Goal: Task Accomplishment & Management: Manage account settings

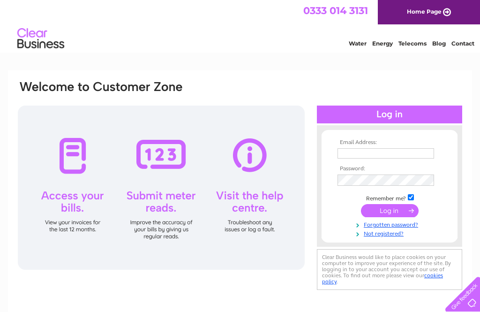
click at [372, 149] on input "text" at bounding box center [386, 153] width 97 height 10
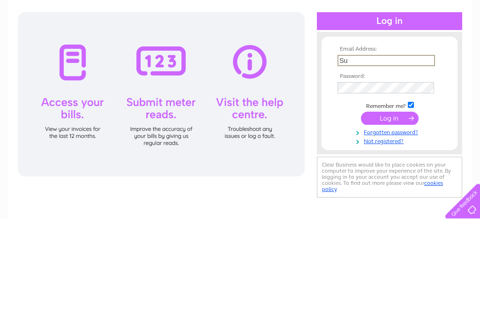
type input "S"
type input "suetlai1402@yahoo.co.uk"
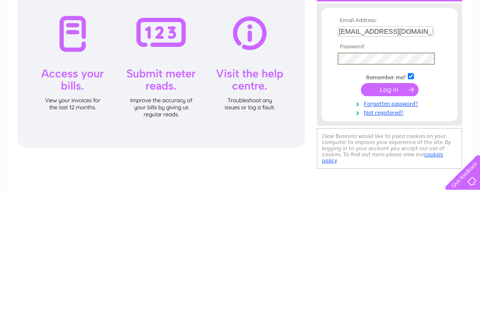
click at [399, 205] on input "submit" at bounding box center [390, 211] width 58 height 13
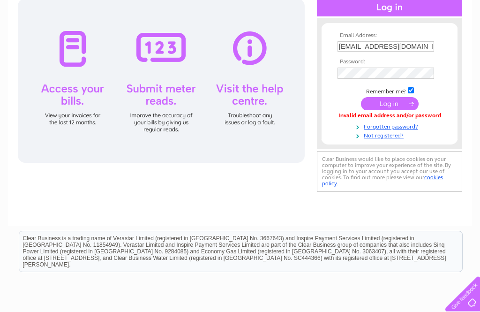
scroll to position [107, 0]
click at [367, 66] on td at bounding box center [389, 73] width 109 height 16
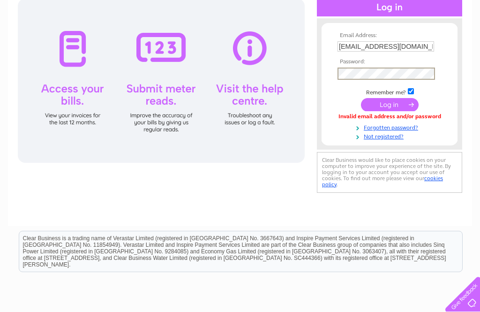
click at [394, 104] on input "submit" at bounding box center [390, 104] width 58 height 13
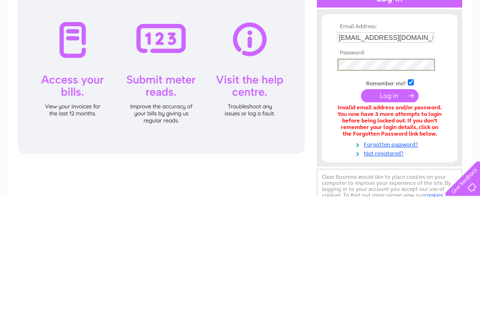
click at [396, 205] on input "submit" at bounding box center [390, 211] width 58 height 13
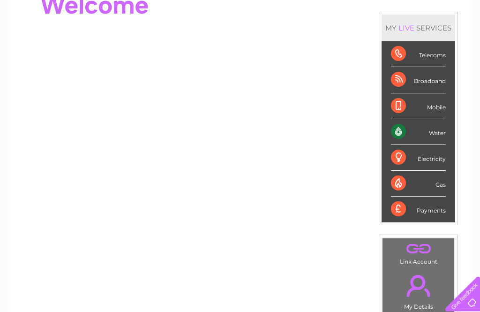
scroll to position [111, 0]
click at [438, 54] on div "Telecoms" at bounding box center [418, 55] width 55 height 26
click at [405, 86] on div "Broadband" at bounding box center [418, 81] width 55 height 26
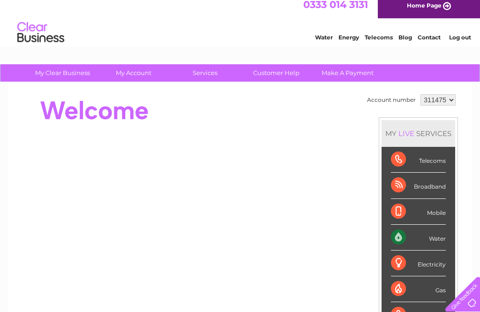
scroll to position [6, 0]
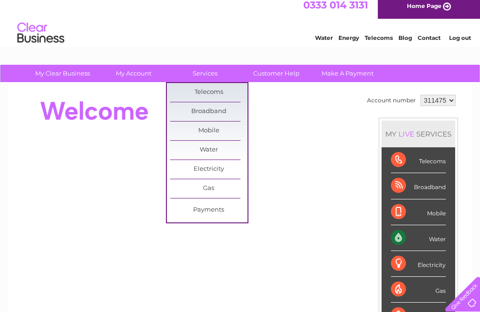
click at [229, 108] on link "Broadband" at bounding box center [208, 111] width 77 height 19
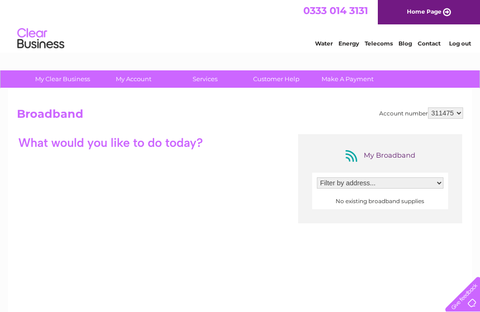
click at [294, 76] on link "Customer Help" at bounding box center [276, 78] width 77 height 17
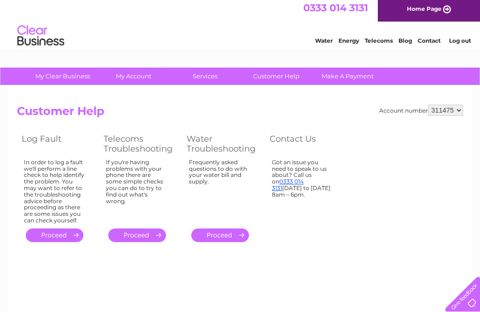
scroll to position [4, 0]
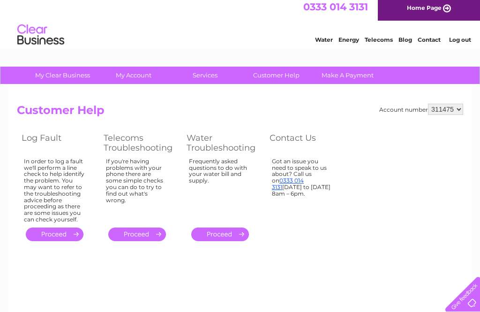
click at [289, 73] on link "Customer Help" at bounding box center [276, 75] width 77 height 17
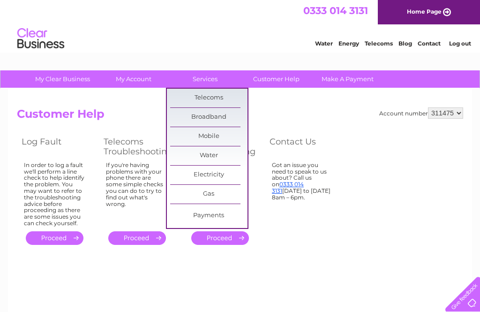
click at [234, 111] on link "Broadband" at bounding box center [208, 117] width 77 height 19
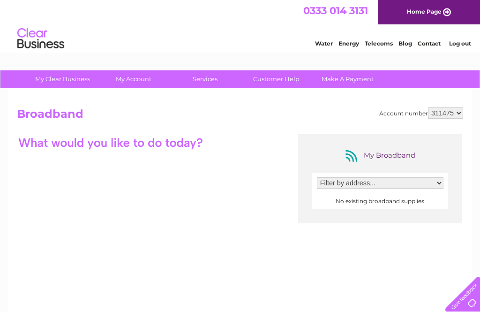
click at [440, 182] on select "Filter by address..." at bounding box center [380, 182] width 127 height 11
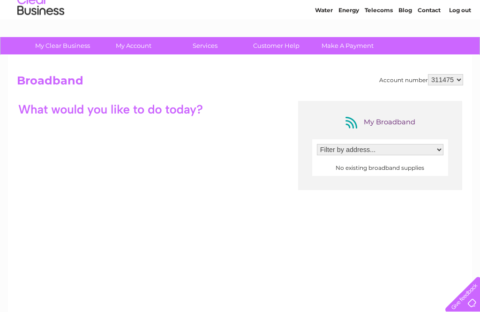
scroll to position [33, 0]
click at [379, 148] on select "Filter by address..." at bounding box center [380, 150] width 127 height 11
click at [412, 168] on center "No existing broadband supplies" at bounding box center [380, 168] width 127 height 7
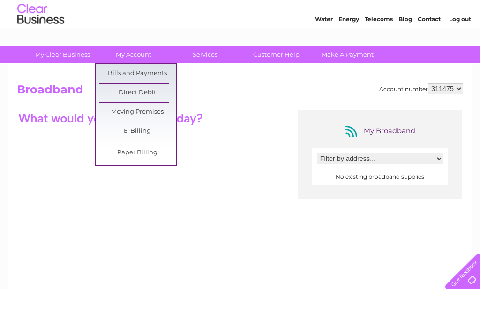
scroll to position [24, 0]
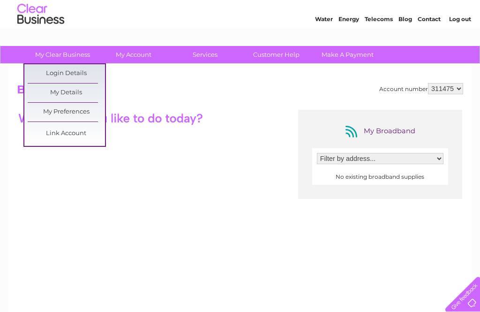
click at [87, 131] on link "Link Account" at bounding box center [66, 133] width 77 height 19
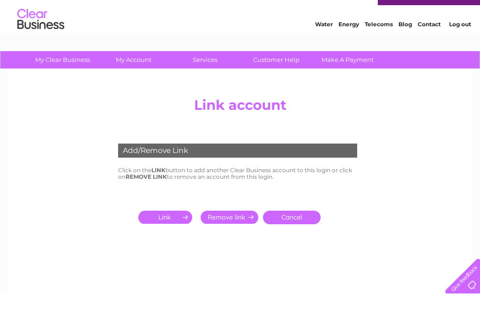
scroll to position [19, 0]
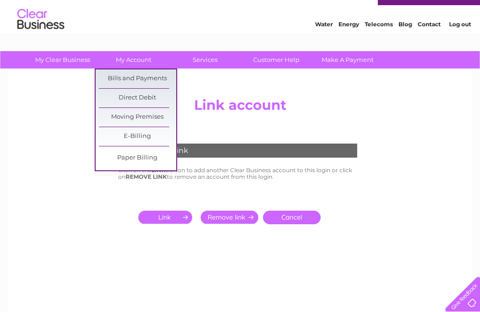
click at [161, 77] on link "Bills and Payments" at bounding box center [137, 78] width 77 height 19
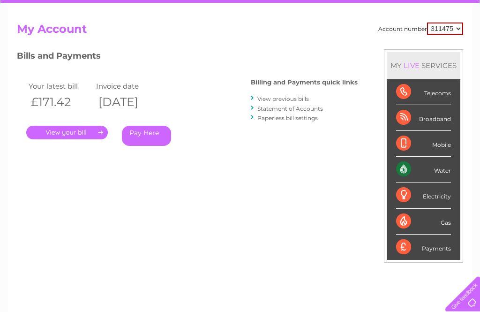
scroll to position [85, 0]
click at [307, 95] on link "View previous bills" at bounding box center [284, 98] width 52 height 7
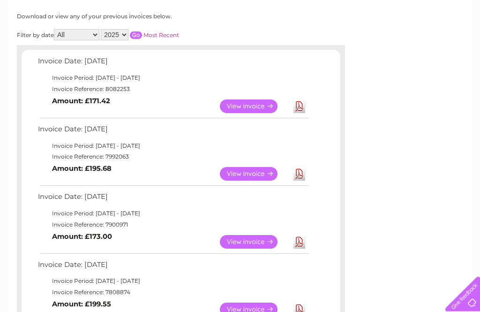
scroll to position [121, 0]
click at [259, 103] on link "View" at bounding box center [254, 106] width 69 height 14
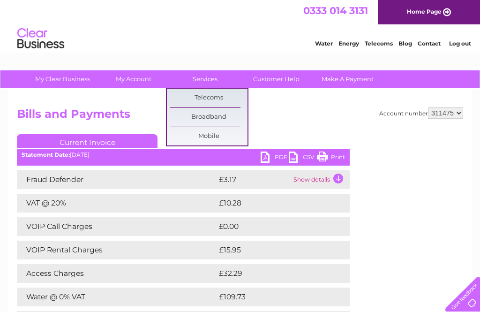
click at [282, 76] on link "Customer Help" at bounding box center [276, 78] width 77 height 17
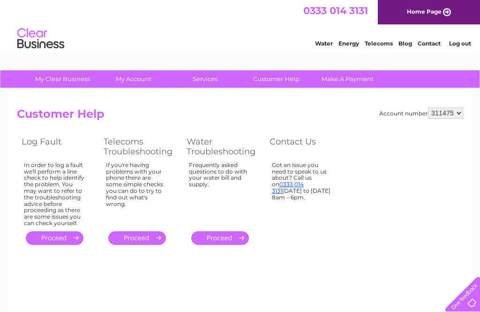
click at [285, 78] on link "Customer Help" at bounding box center [276, 78] width 77 height 17
click at [359, 75] on link "Make A Payment" at bounding box center [347, 78] width 77 height 17
click at [283, 77] on link "Customer Help" at bounding box center [276, 78] width 77 height 17
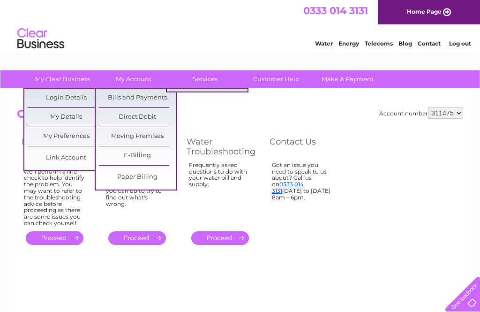
click at [210, 79] on link "Services" at bounding box center [205, 78] width 77 height 17
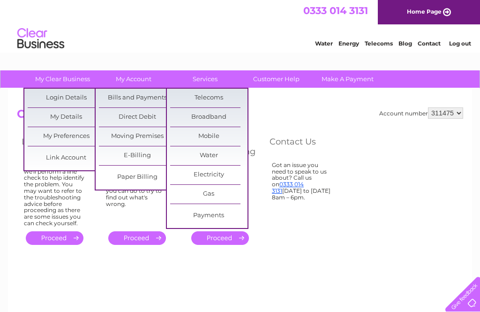
click at [227, 116] on link "Broadband" at bounding box center [208, 117] width 77 height 19
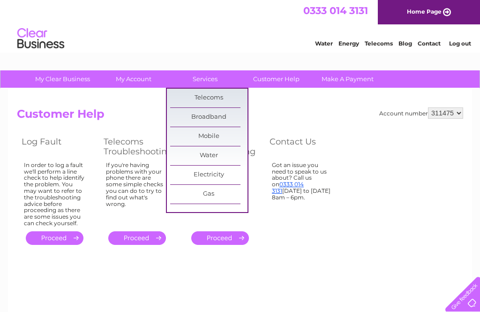
click at [236, 35] on div "Water Energy Telecoms Blog Contact Log out" at bounding box center [240, 39] width 480 height 30
click at [286, 109] on h2 "Customer Help" at bounding box center [240, 116] width 447 height 18
click at [266, 147] on div "Account number 311475 Customer Help Log Fault Telecoms Troubleshooting Water Tr…" at bounding box center [240, 220] width 465 height 263
click at [223, 108] on link "Broadband" at bounding box center [208, 117] width 77 height 19
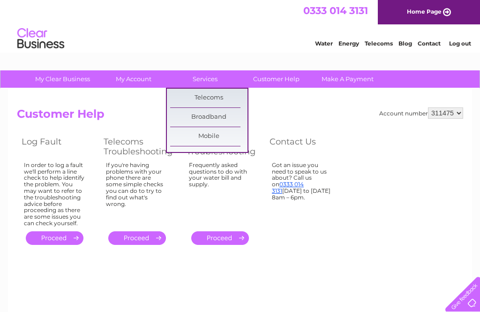
click at [303, 107] on h2 "Customer Help" at bounding box center [240, 116] width 447 height 18
click at [134, 107] on h2 "Customer Help" at bounding box center [240, 116] width 447 height 18
click at [444, 10] on link "Home Page" at bounding box center [429, 12] width 102 height 24
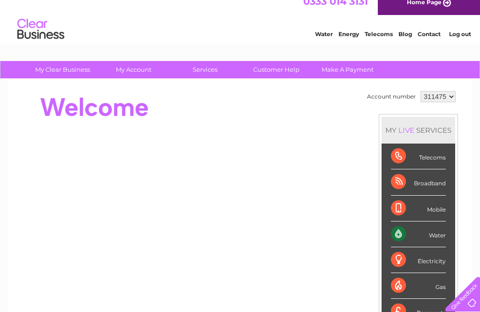
scroll to position [10, 0]
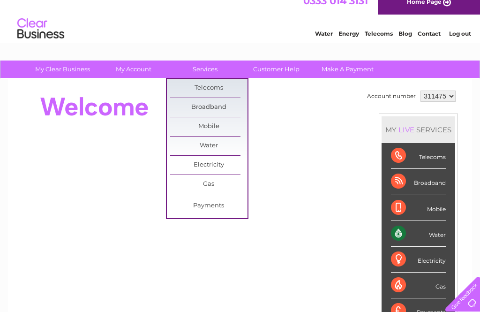
click at [222, 106] on link "Broadband" at bounding box center [208, 107] width 77 height 19
click at [221, 98] on link "Broadband" at bounding box center [208, 107] width 77 height 19
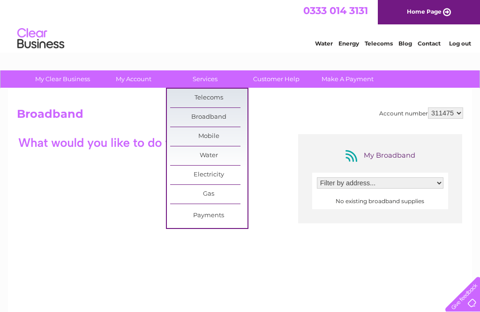
click at [434, 41] on link "Contact" at bounding box center [429, 43] width 23 height 7
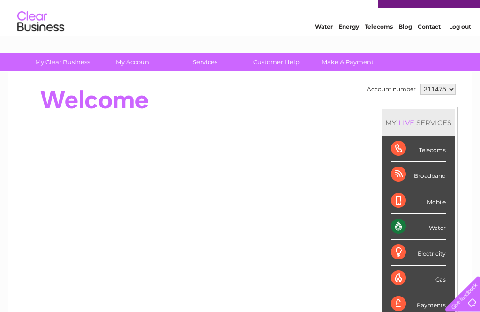
scroll to position [17, 0]
click at [288, 63] on link "Customer Help" at bounding box center [276, 61] width 77 height 17
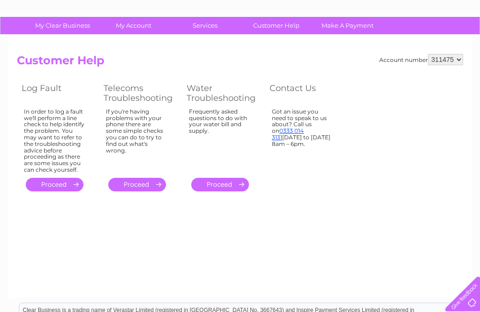
scroll to position [53, 0]
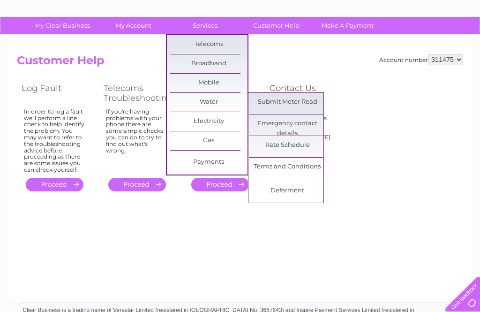
click at [306, 143] on link "Rate Schedule" at bounding box center [287, 145] width 77 height 19
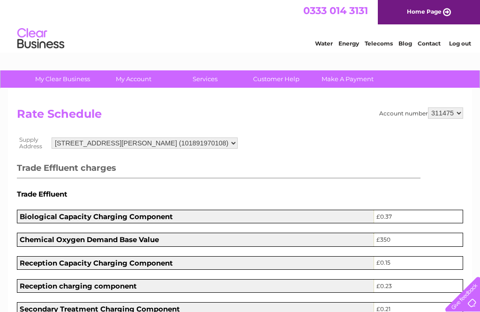
click at [335, 10] on span "0333 014 3131" at bounding box center [336, 11] width 65 height 12
click at [327, 44] on link "Water" at bounding box center [324, 43] width 18 height 7
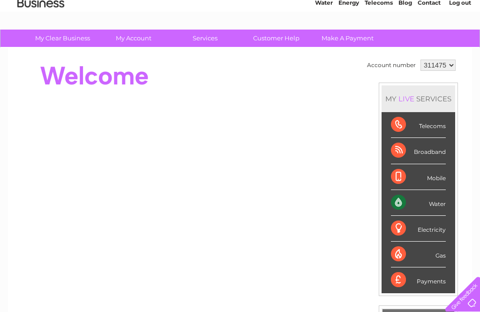
click at [435, 200] on div "Water" at bounding box center [418, 203] width 55 height 26
click at [442, 204] on div "Water" at bounding box center [418, 203] width 55 height 26
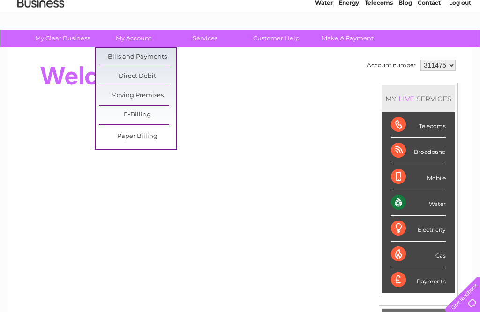
click at [149, 56] on link "Bills and Payments" at bounding box center [137, 57] width 77 height 19
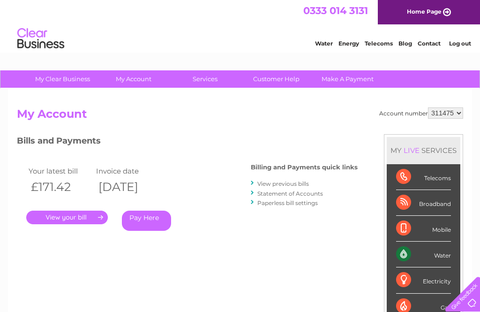
click at [304, 181] on link "View previous bills" at bounding box center [284, 183] width 52 height 7
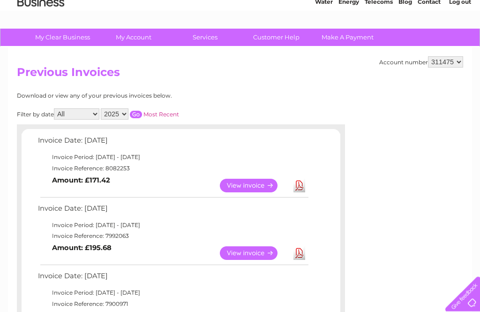
scroll to position [42, 0]
click at [252, 182] on link "View" at bounding box center [254, 186] width 69 height 14
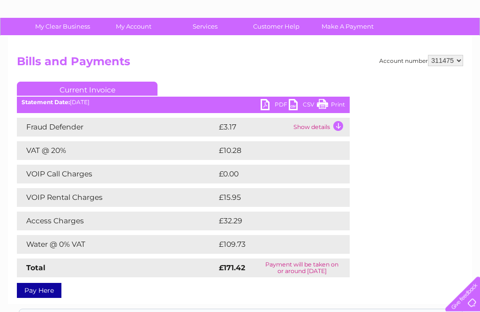
scroll to position [52, 0]
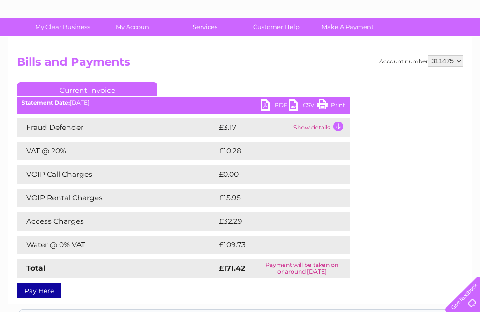
click at [242, 244] on td "£109.73" at bounding box center [275, 245] width 116 height 19
click at [245, 243] on td "£109.73" at bounding box center [275, 245] width 116 height 19
click at [335, 127] on td "Show details" at bounding box center [320, 127] width 59 height 19
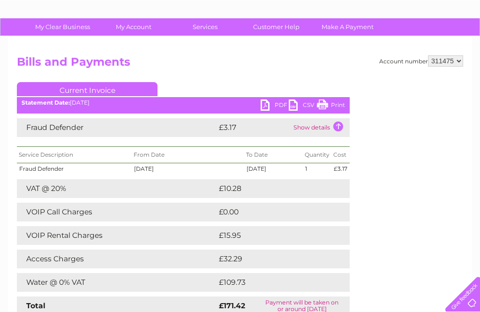
click at [339, 128] on td "Show details" at bounding box center [320, 127] width 59 height 19
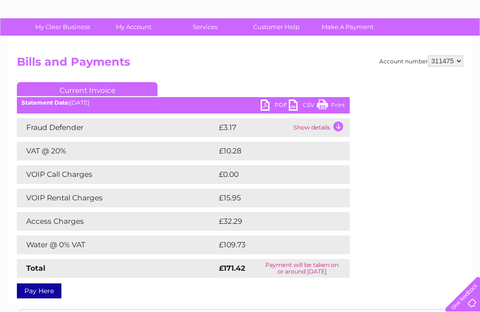
click at [264, 103] on link "PDF" at bounding box center [275, 106] width 28 height 14
